Goal: Information Seeking & Learning: Find specific fact

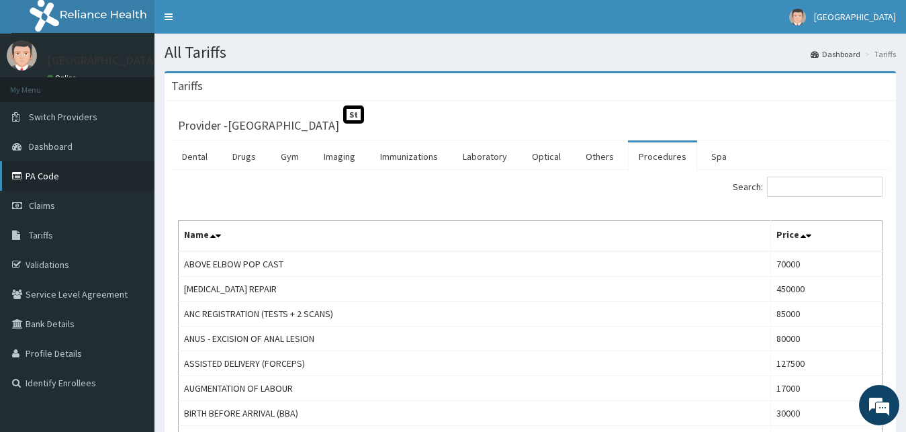
click at [36, 175] on link "PA Code" at bounding box center [77, 176] width 154 height 30
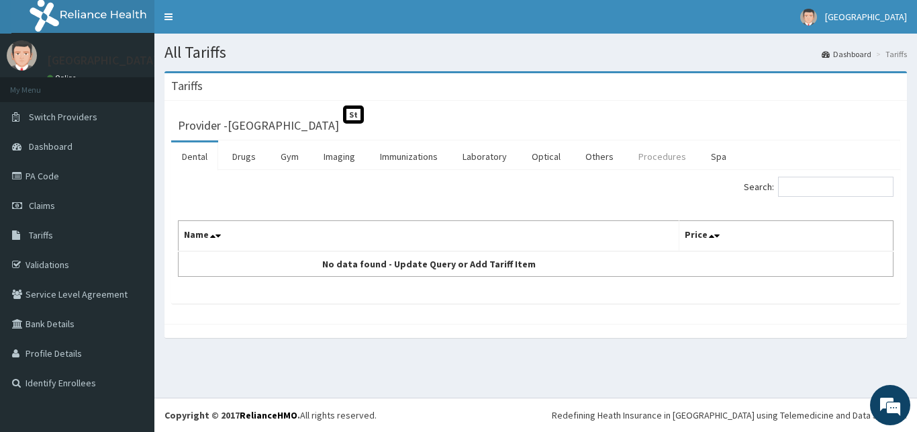
click at [659, 158] on link "Procedures" at bounding box center [662, 156] width 69 height 28
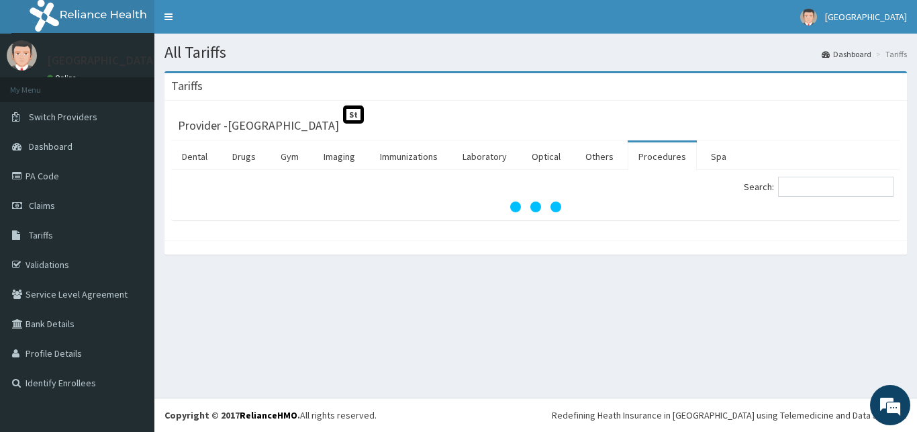
click at [659, 158] on link "Procedures" at bounding box center [662, 156] width 69 height 28
click at [804, 175] on div "Search:" at bounding box center [535, 195] width 729 height 50
click at [804, 183] on input "Search:" at bounding box center [835, 187] width 115 height 20
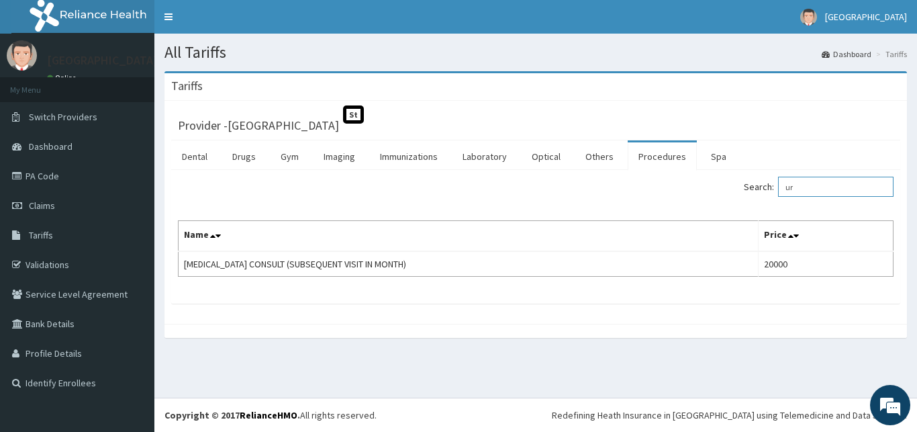
type input "u"
type input "o"
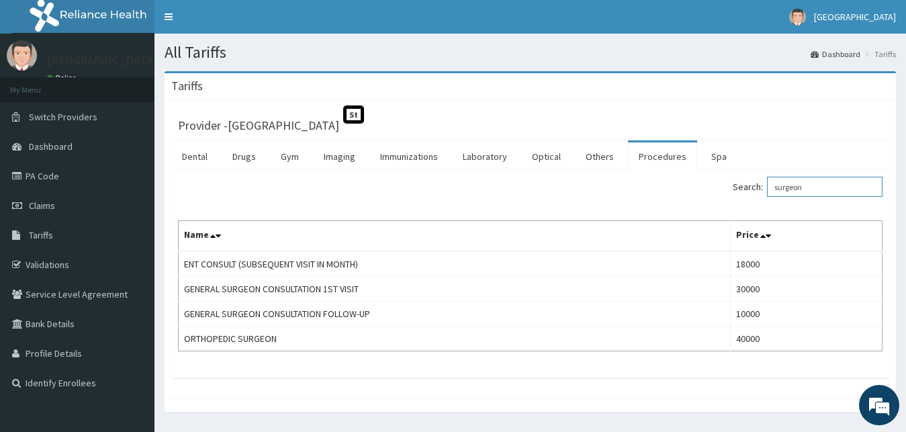
type input "surgeon"
click at [68, 230] on link "Tariffs" at bounding box center [77, 235] width 154 height 30
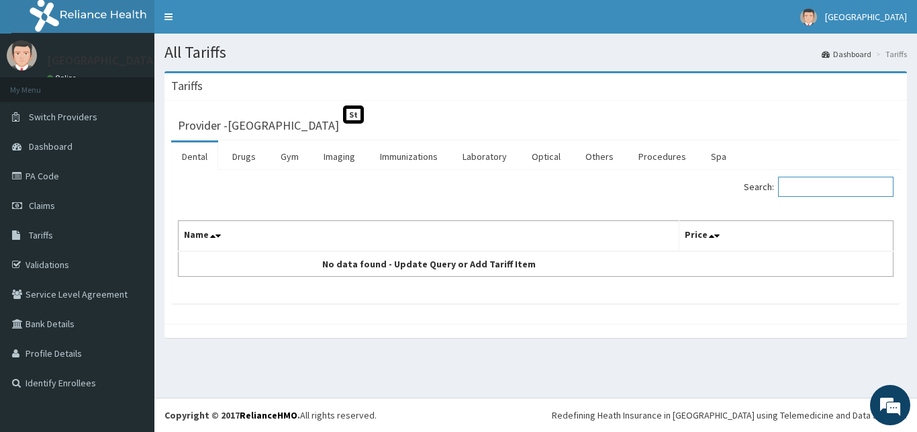
click at [818, 180] on input "Search:" at bounding box center [835, 187] width 115 height 20
type input "surgeon"
click at [338, 159] on link "Imaging" at bounding box center [339, 156] width 53 height 28
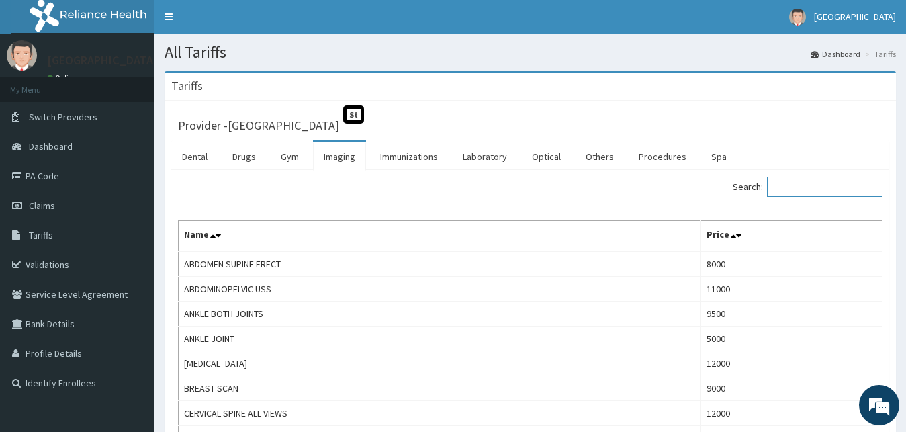
click at [832, 191] on input "Search:" at bounding box center [824, 187] width 115 height 20
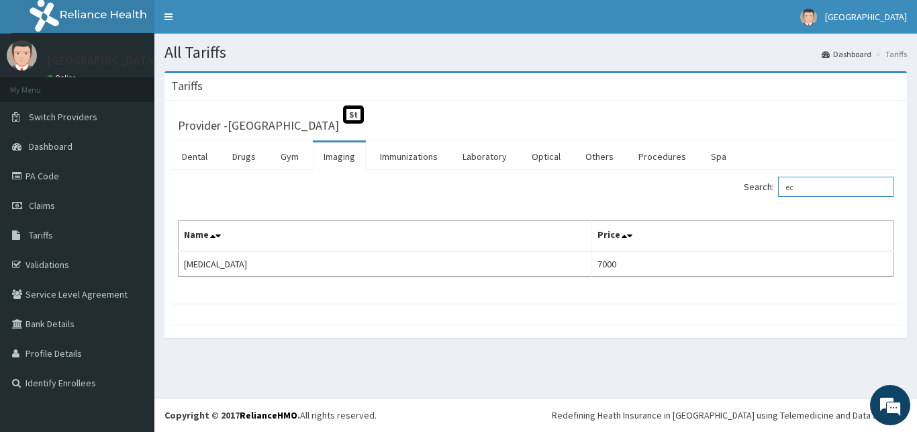
type input "e"
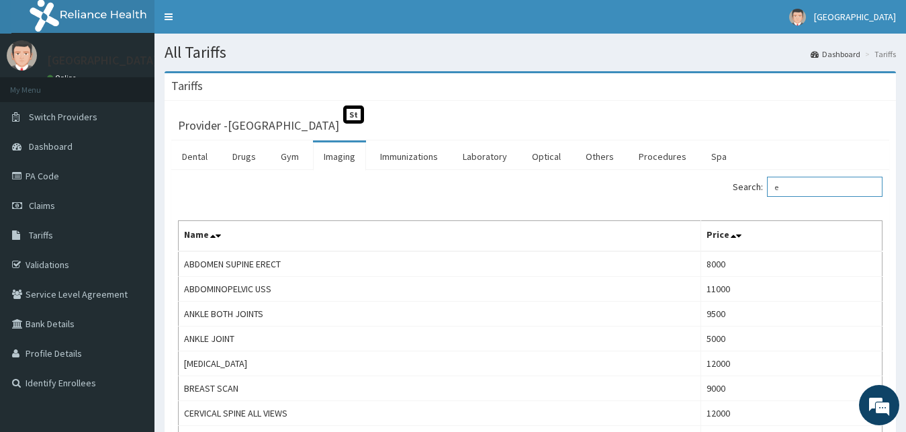
type input "e"
